Goal: Use online tool/utility: Utilize a website feature to perform a specific function

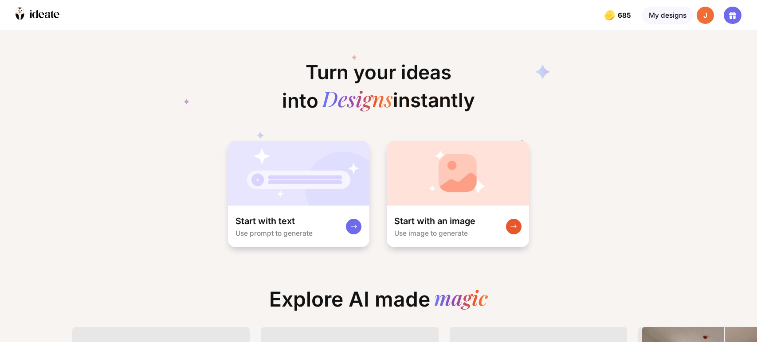
click at [472, 222] on div "Start with an image" at bounding box center [434, 222] width 81 height 12
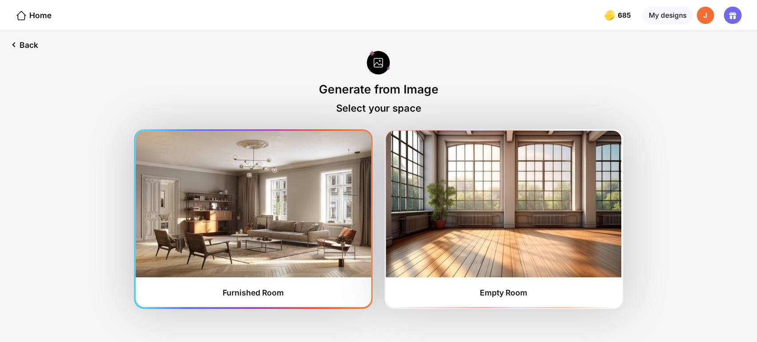
click at [274, 239] on img at bounding box center [254, 204] width 236 height 146
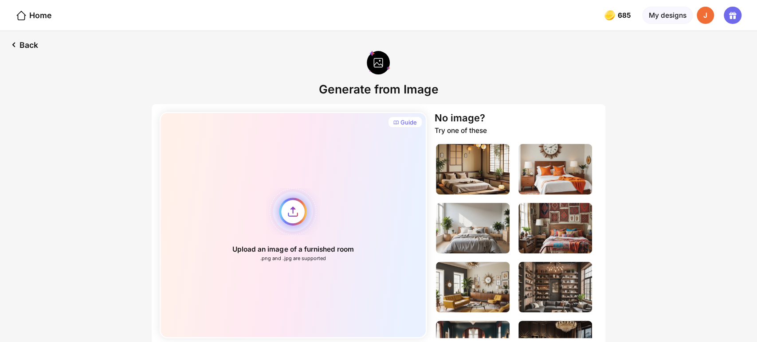
click at [287, 211] on div "Upload an image of a furnished room .png and .jpg are supported" at bounding box center [293, 225] width 267 height 226
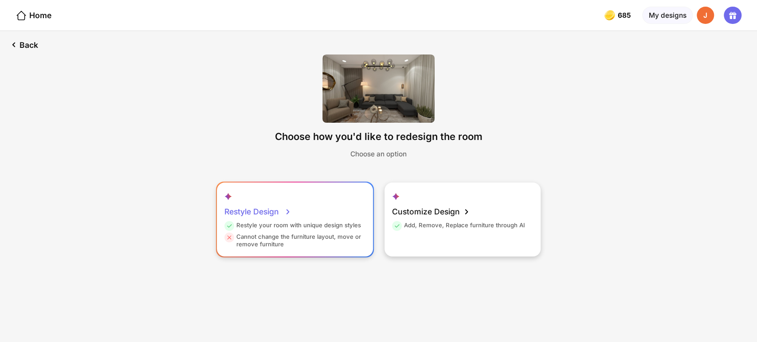
click at [258, 216] on div "Restyle Design" at bounding box center [257, 212] width 67 height 20
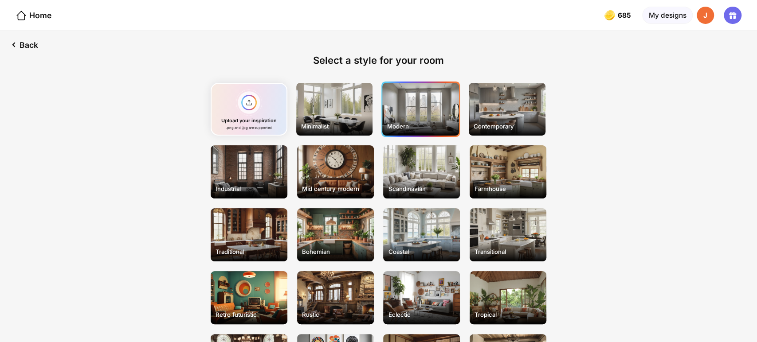
click at [410, 112] on div "Modern" at bounding box center [420, 109] width 77 height 53
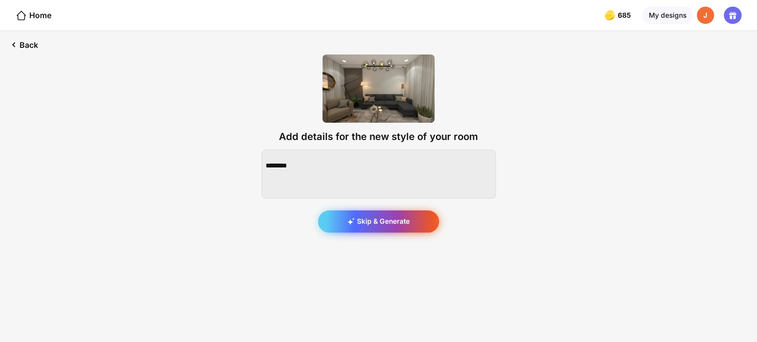
click at [391, 226] on div "Skip & Generate" at bounding box center [378, 222] width 121 height 22
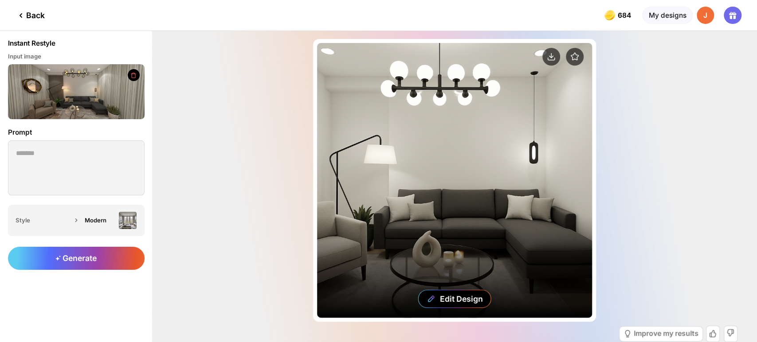
click at [440, 187] on div "Edit Design" at bounding box center [454, 180] width 275 height 275
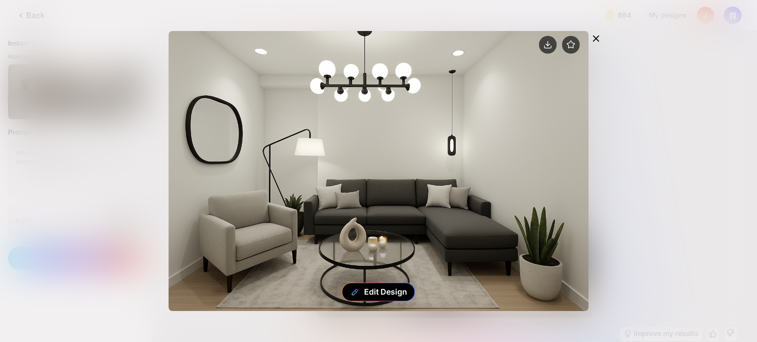
click at [600, 36] on icon at bounding box center [595, 38] width 11 height 11
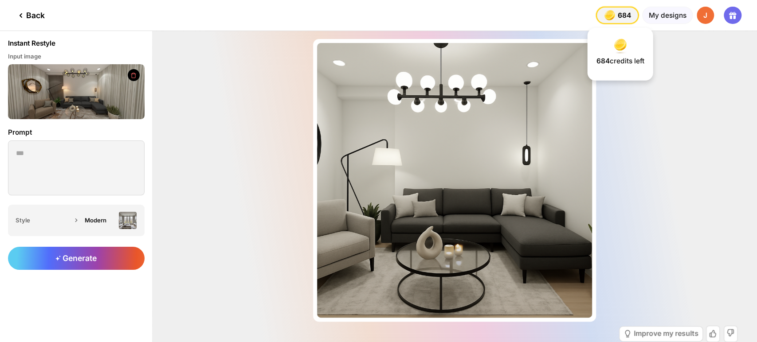
click at [616, 11] on img at bounding box center [610, 15] width 14 height 14
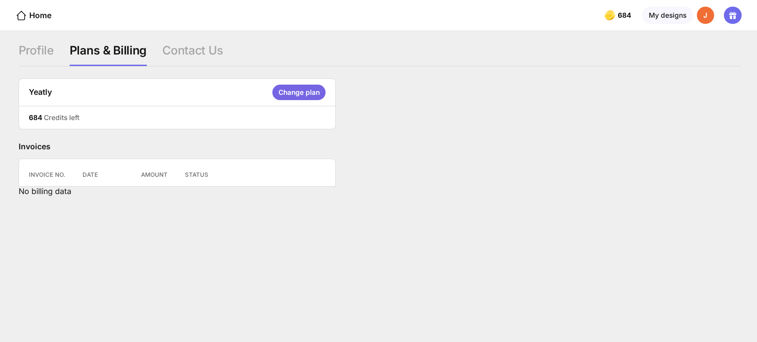
click at [731, 16] on icon at bounding box center [731, 18] width 2 height 4
click at [708, 16] on div "J" at bounding box center [706, 16] width 18 height 18
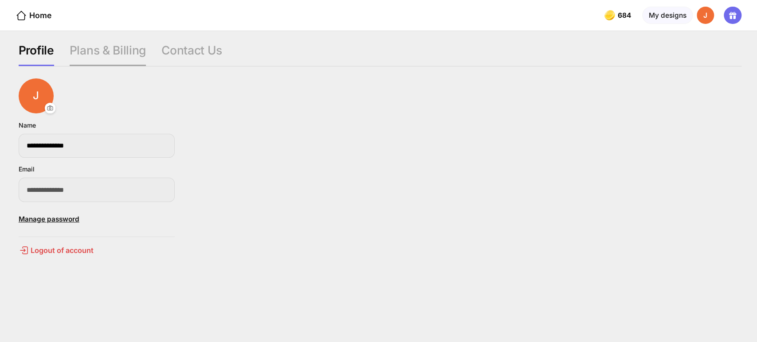
click at [113, 54] on div "Plans & Billing" at bounding box center [108, 55] width 76 height 24
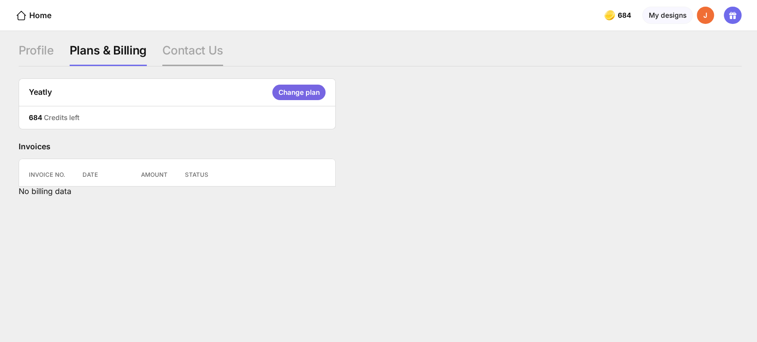
click at [193, 49] on div "Contact Us" at bounding box center [192, 55] width 61 height 24
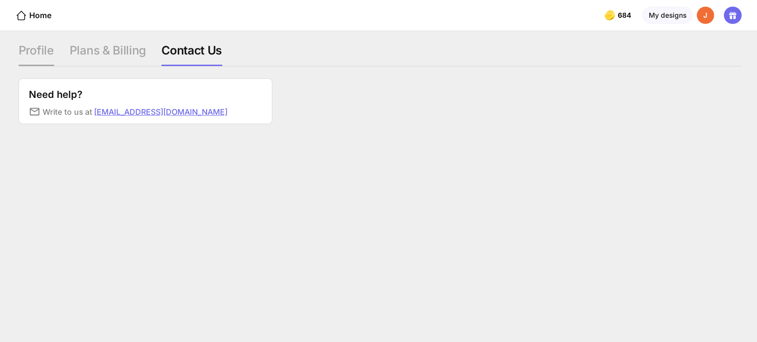
click at [46, 50] on div "Profile" at bounding box center [36, 55] width 35 height 24
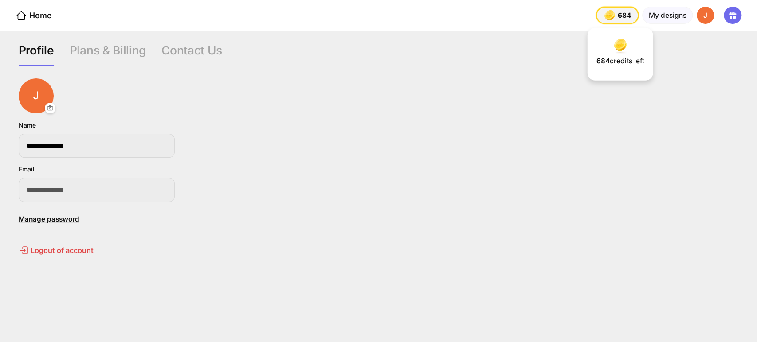
click at [617, 10] on div "684 684 684" at bounding box center [617, 16] width 43 height 18
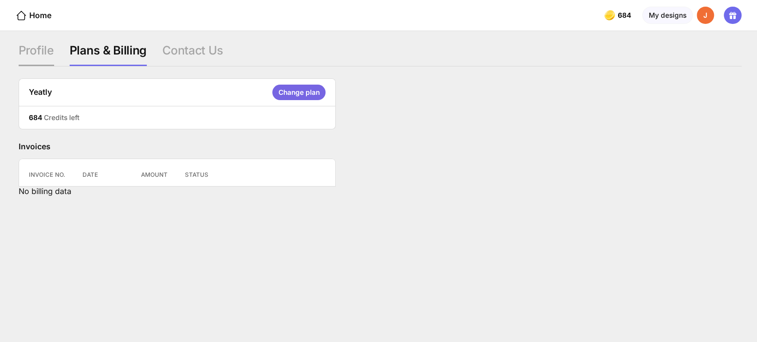
click at [34, 56] on div "Profile" at bounding box center [36, 55] width 35 height 24
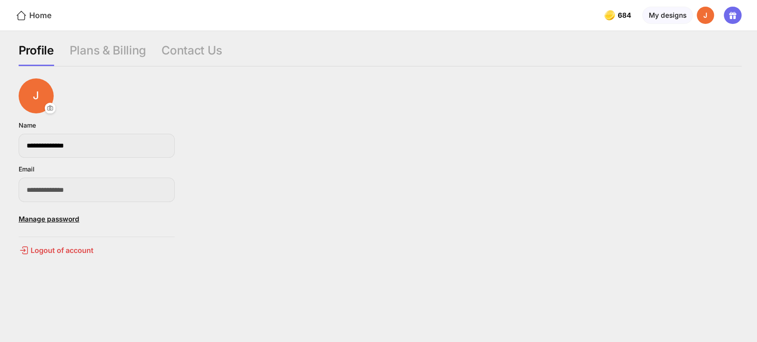
click at [25, 16] on icon at bounding box center [21, 15] width 9 height 9
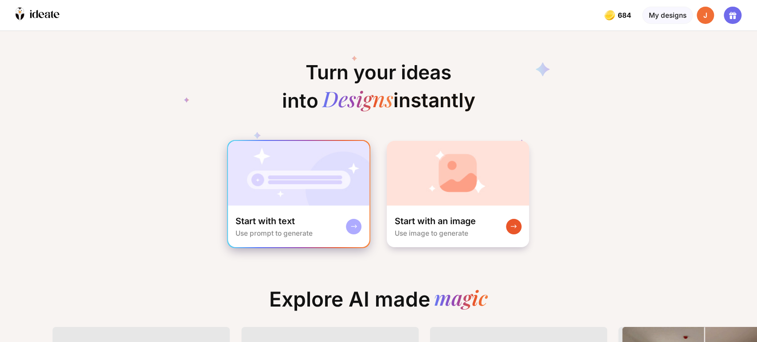
click at [289, 216] on div "Start with text" at bounding box center [265, 222] width 59 height 12
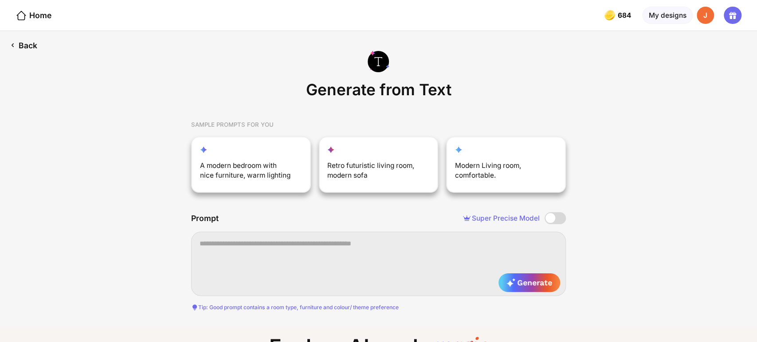
click at [29, 46] on div "Back" at bounding box center [23, 45] width 47 height 28
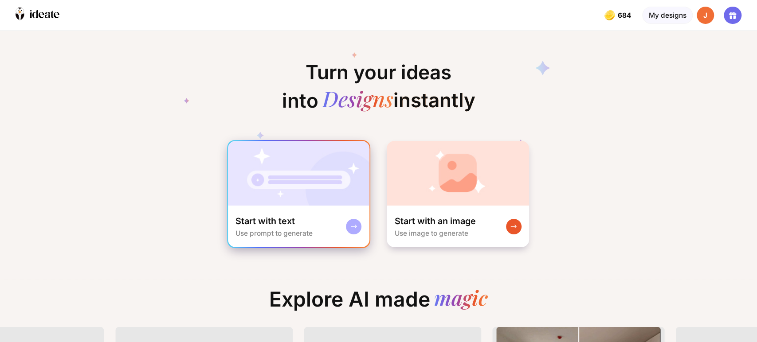
click at [320, 218] on div "Start with text Use prompt to generate" at bounding box center [299, 227] width 142 height 42
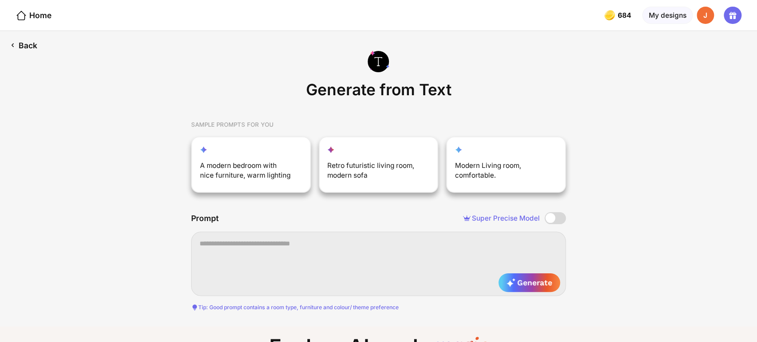
click at [27, 47] on div "Back" at bounding box center [23, 45] width 47 height 28
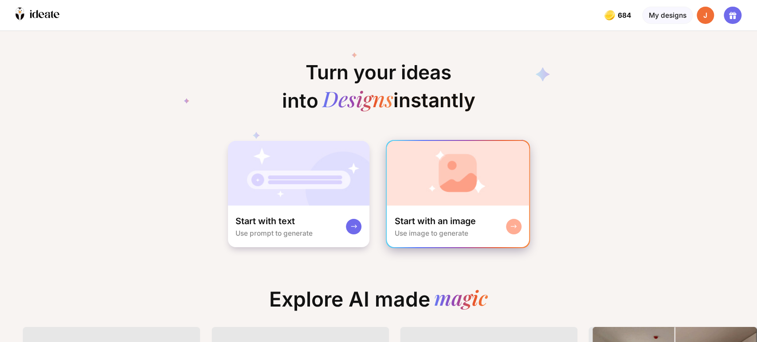
click at [456, 222] on div "Start with an image" at bounding box center [434, 222] width 81 height 12
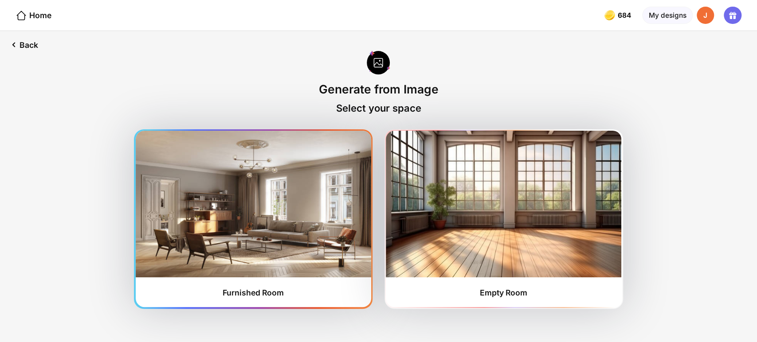
click at [251, 228] on img at bounding box center [254, 204] width 236 height 146
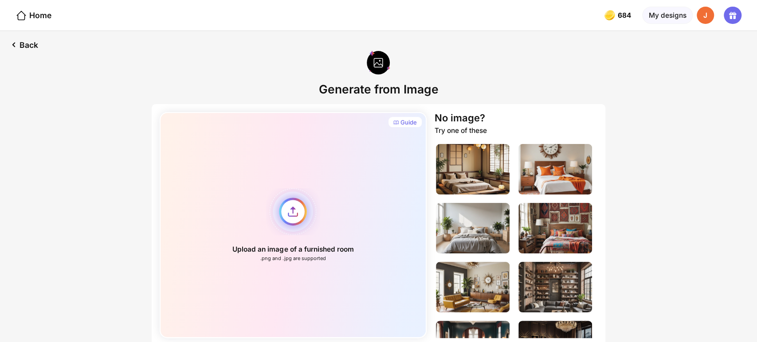
click at [307, 230] on div "Upload an image of a furnished room .png and .jpg are supported" at bounding box center [293, 225] width 267 height 226
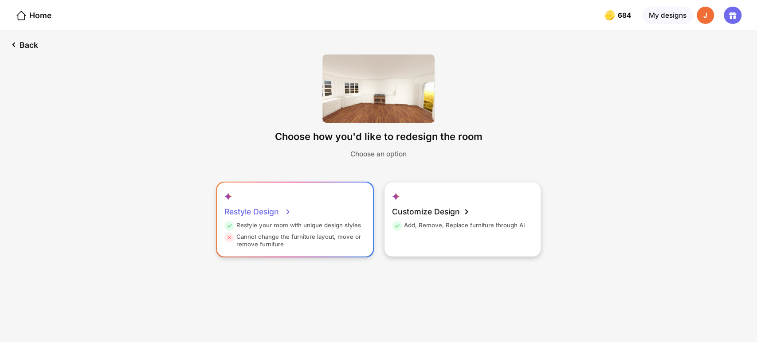
click at [275, 212] on div "Restyle Design" at bounding box center [257, 212] width 67 height 20
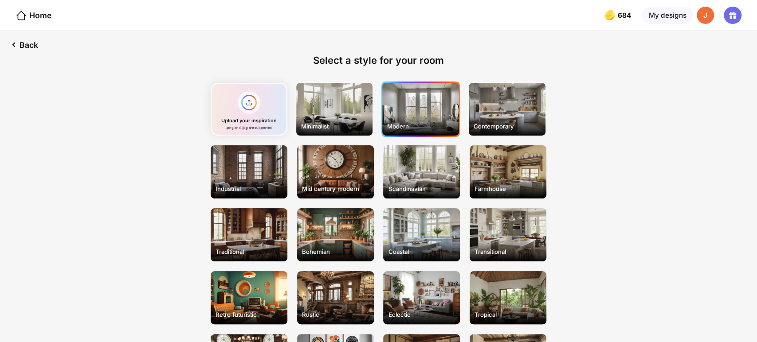
click at [433, 115] on div "Modern" at bounding box center [420, 109] width 77 height 53
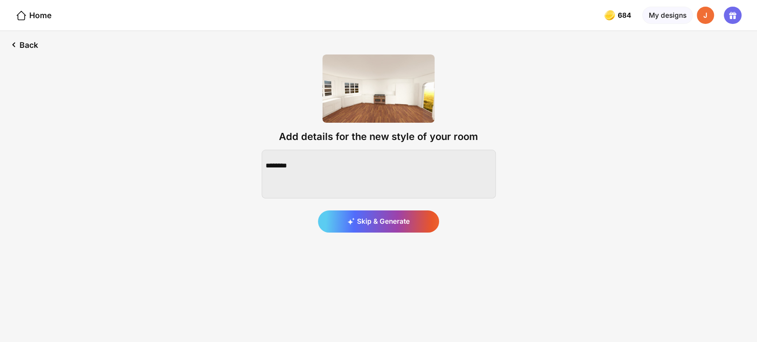
click at [371, 225] on div "Skip & Generate" at bounding box center [378, 222] width 121 height 22
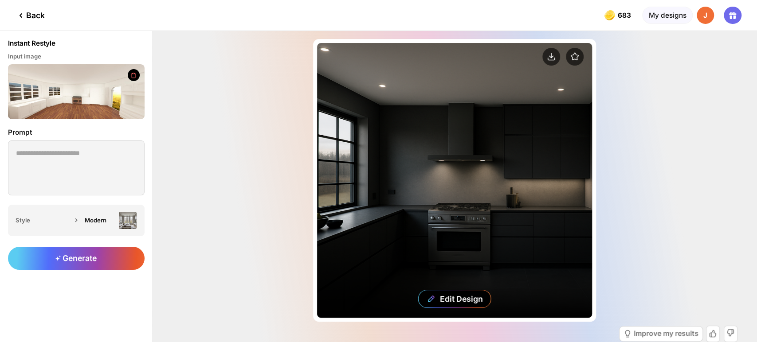
click at [499, 191] on div "Edit Design" at bounding box center [454, 180] width 275 height 275
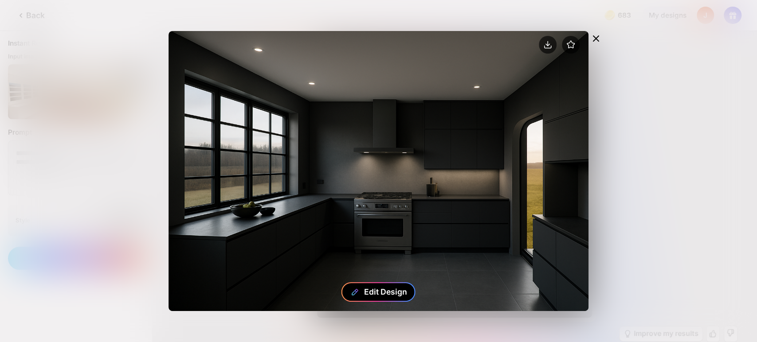
click at [386, 289] on div "Edit Design" at bounding box center [385, 291] width 43 height 9
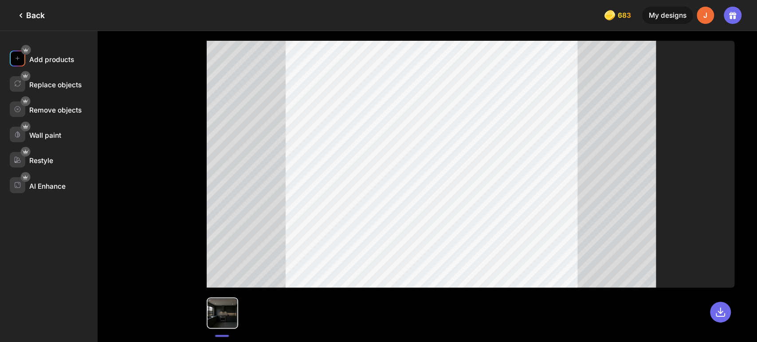
click at [48, 61] on div "Add products" at bounding box center [51, 59] width 45 height 8
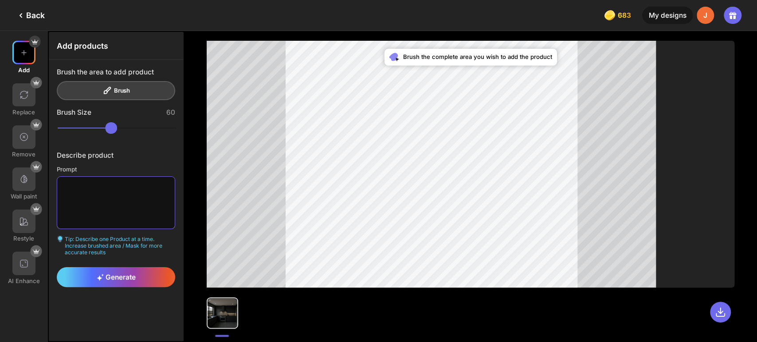
click at [100, 191] on textarea at bounding box center [116, 203] width 118 height 52
click at [23, 186] on div at bounding box center [24, 180] width 24 height 24
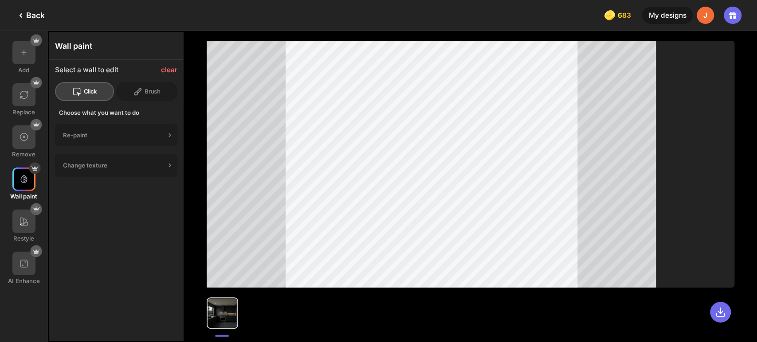
click at [112, 134] on div "Re-paint" at bounding box center [114, 135] width 102 height 7
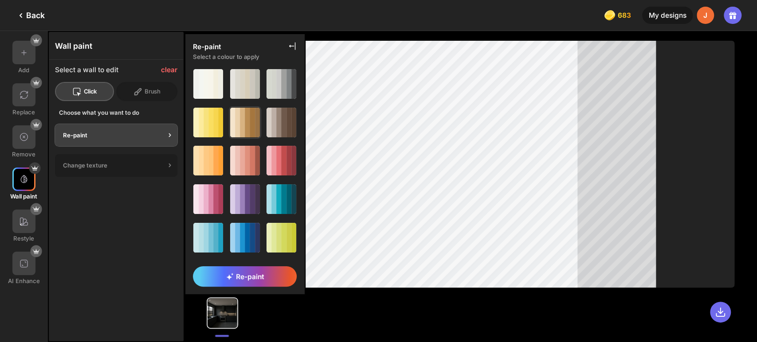
click at [242, 121] on div at bounding box center [242, 123] width 5 height 30
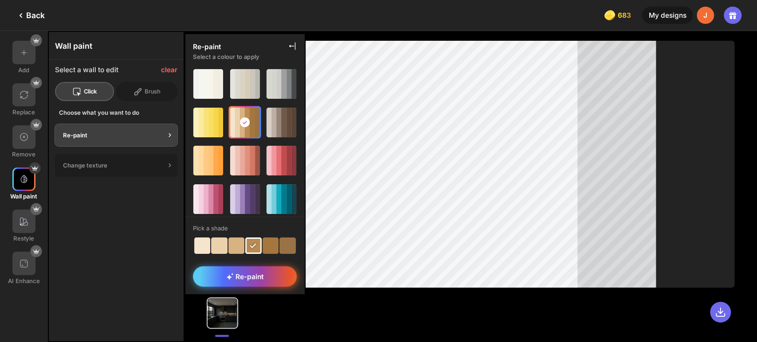
click at [260, 278] on span "Re-paint" at bounding box center [244, 277] width 37 height 8
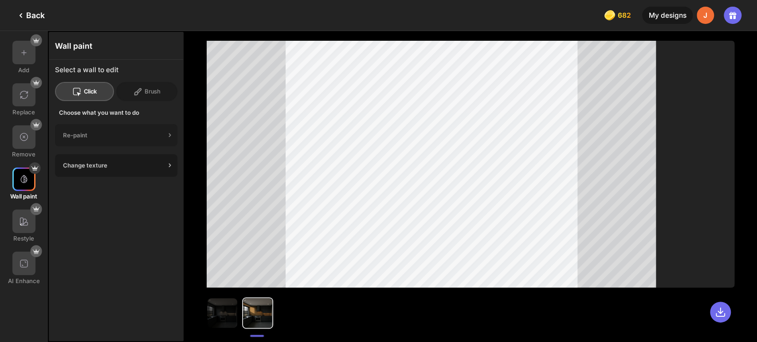
click at [118, 169] on div "Change texture" at bounding box center [116, 165] width 122 height 23
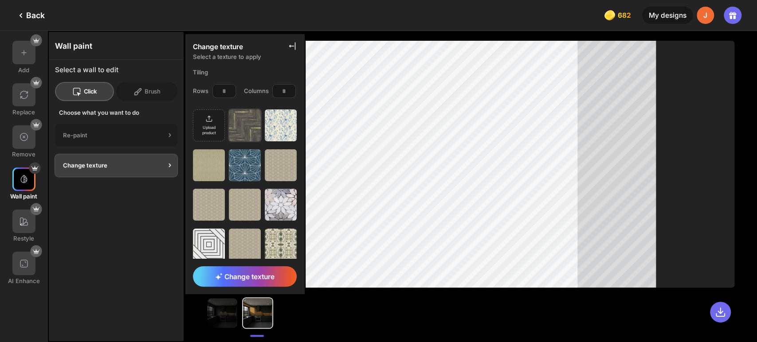
click at [248, 128] on img at bounding box center [245, 126] width 32 height 32
click at [291, 212] on img at bounding box center [281, 205] width 32 height 32
click at [252, 279] on span "Change texture" at bounding box center [244, 277] width 59 height 8
